Goal: Check status: Check status

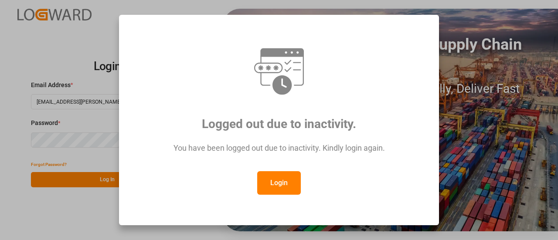
click at [277, 189] on button "Login" at bounding box center [279, 183] width 44 height 24
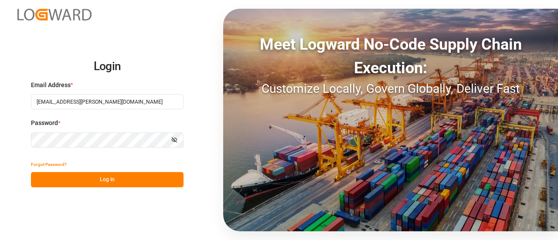
click at [131, 178] on button "Log In" at bounding box center [107, 179] width 152 height 15
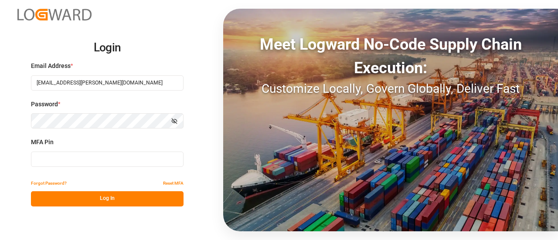
click at [125, 159] on input at bounding box center [107, 159] width 152 height 15
type input "774757"
click at [96, 204] on button "Log In" at bounding box center [107, 198] width 152 height 15
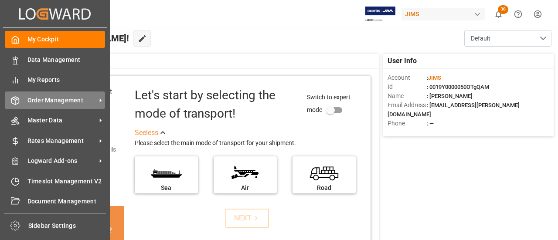
click at [28, 98] on span "Order Management" at bounding box center [61, 100] width 69 height 9
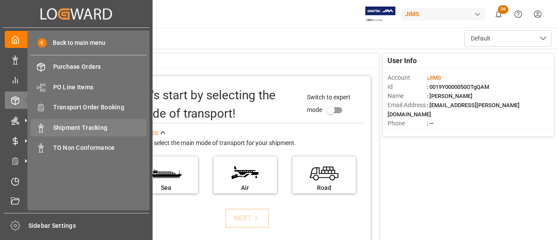
click at [73, 132] on span "Shipment Tracking" at bounding box center [100, 127] width 94 height 9
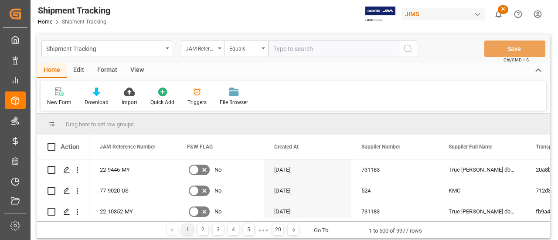
click at [308, 53] on input "text" at bounding box center [333, 49] width 131 height 17
paste input "77-11186-[GEOGRAPHIC_DATA]"
type input "77-11186-[GEOGRAPHIC_DATA]"
click at [407, 49] on icon "search button" at bounding box center [407, 49] width 10 height 10
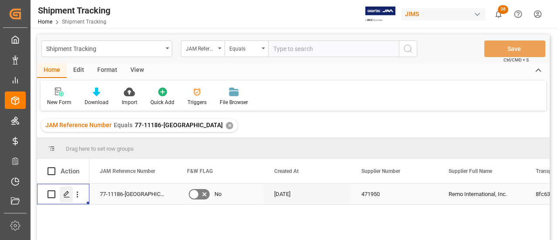
click at [67, 195] on icon "Press SPACE to select this row." at bounding box center [66, 194] width 7 height 7
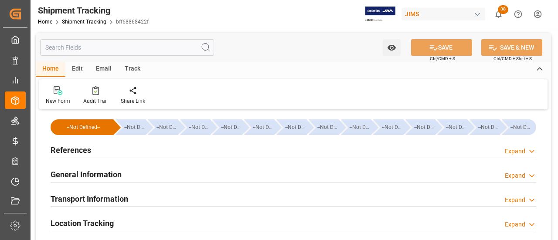
type input "[DATE] 00:00"
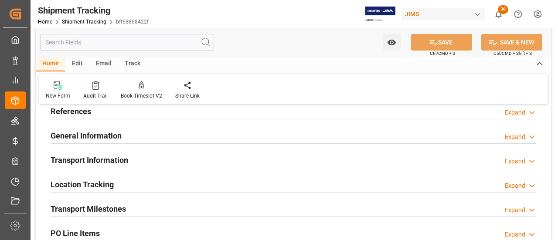
scroll to position [87, 0]
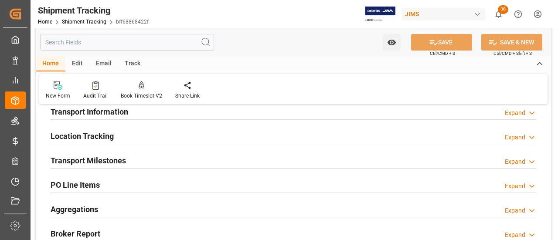
click at [186, 163] on div "Transport Milestones Expand" at bounding box center [293, 160] width 485 height 17
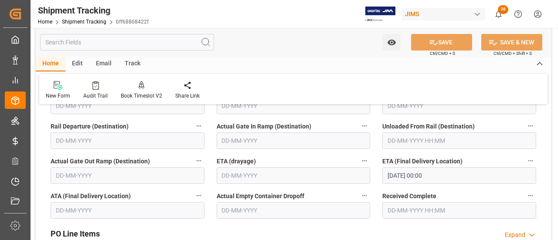
scroll to position [261, 0]
